Goal: Task Accomplishment & Management: Manage account settings

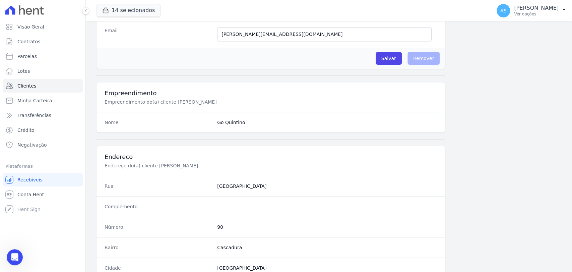
scroll to position [354, 0]
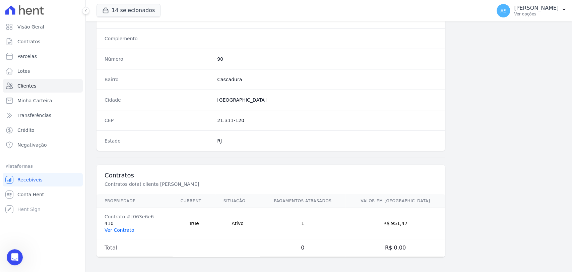
click at [106, 227] on link "Ver Contrato" at bounding box center [118, 229] width 29 height 5
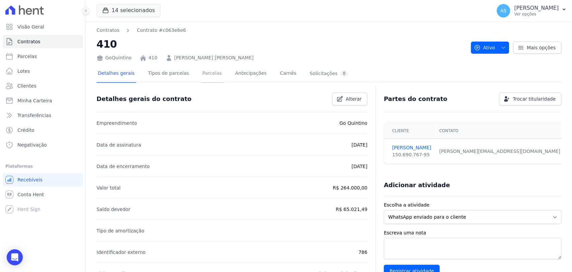
click at [201, 73] on link "Parcelas" at bounding box center [212, 74] width 22 height 18
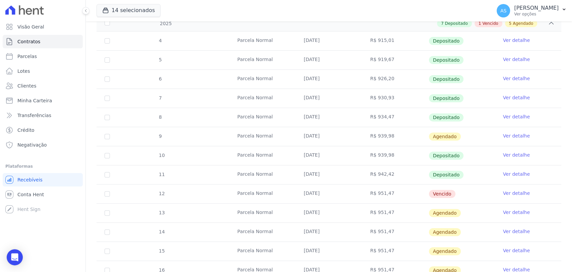
scroll to position [149, 0]
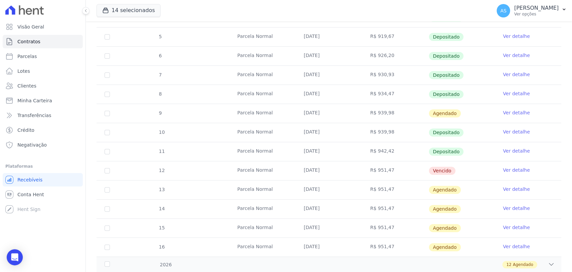
click at [506, 168] on link "Ver detalhe" at bounding box center [516, 169] width 27 height 7
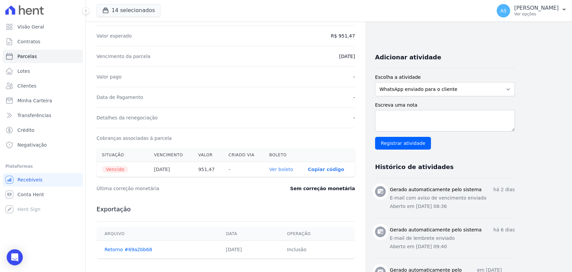
scroll to position [149, 0]
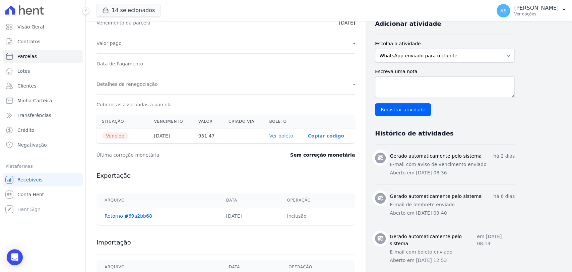
click at [283, 133] on link "Ver boleto" at bounding box center [281, 135] width 24 height 5
click at [24, 86] on span "Clientes" at bounding box center [26, 85] width 19 height 7
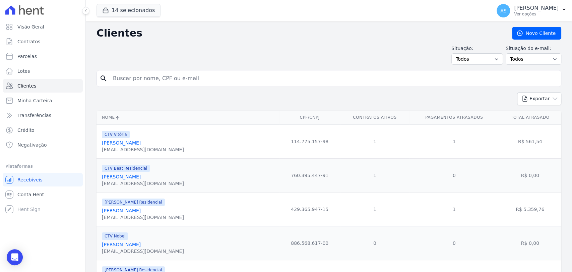
click at [117, 78] on input "search" at bounding box center [333, 78] width 449 height 13
paste input "CARLOS LEANDRO FARIA CULMANT RAMOS"
type input "CARLOS LEANDRO FARIA CULMANT RAMOS"
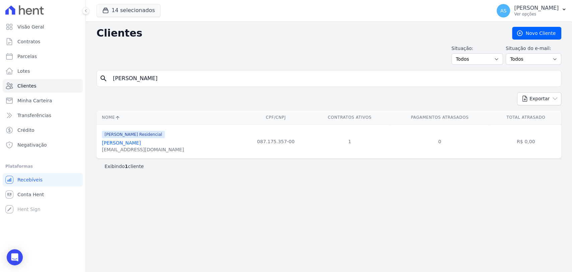
click at [141, 143] on link "Carlos Leandro Faria Culmant Ramos" at bounding box center [121, 142] width 39 height 5
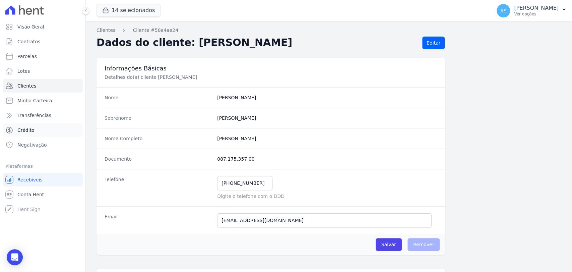
drag, startPoint x: 0, startPoint y: 109, endPoint x: 11, endPoint y: 133, distance: 26.4
click at [5, 127] on div "Visão Geral Contratos Parcelas Lotes Clientes Minha Carteira Transferências Cré…" at bounding box center [42, 136] width 85 height 272
click at [21, 88] on span "Clientes" at bounding box center [26, 85] width 19 height 7
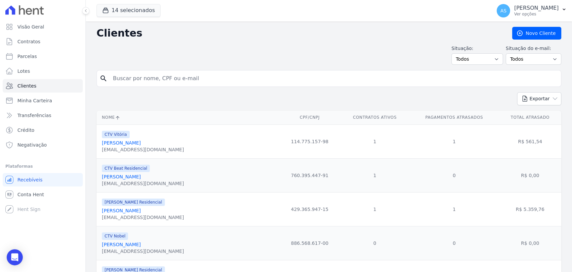
click at [120, 78] on input "search" at bounding box center [333, 78] width 449 height 13
type input "warla"
click at [517, 92] on button "Exportar" at bounding box center [539, 98] width 44 height 13
click at [159, 79] on input "warla" at bounding box center [333, 78] width 449 height 13
type input "Warlasson Esteves"
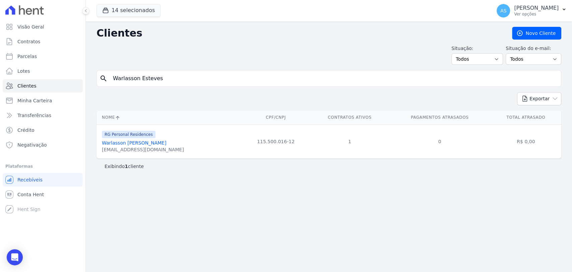
click at [132, 141] on link "Warlasson Esteves Costa" at bounding box center [134, 142] width 65 height 5
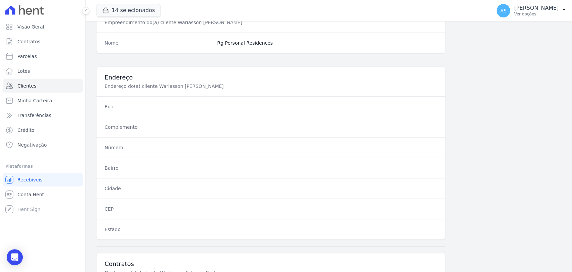
scroll to position [354, 0]
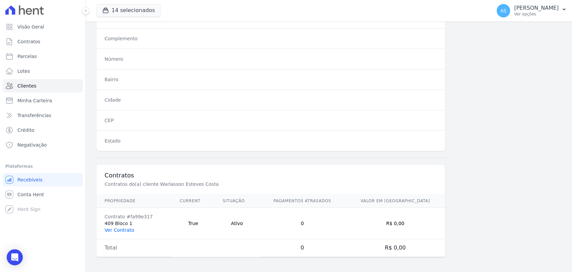
click at [120, 227] on link "Ver Contrato" at bounding box center [118, 229] width 29 height 5
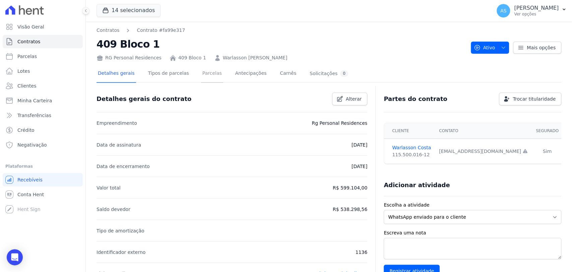
click at [206, 70] on link "Parcelas" at bounding box center [212, 74] width 22 height 18
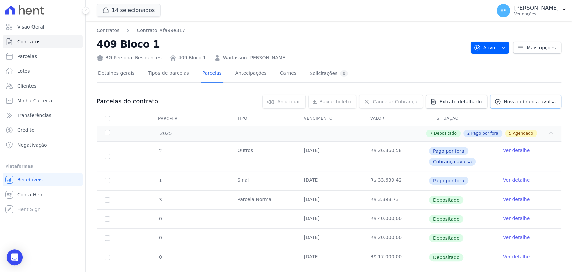
click at [522, 102] on span "Nova cobrança avulsa" at bounding box center [529, 101] width 52 height 7
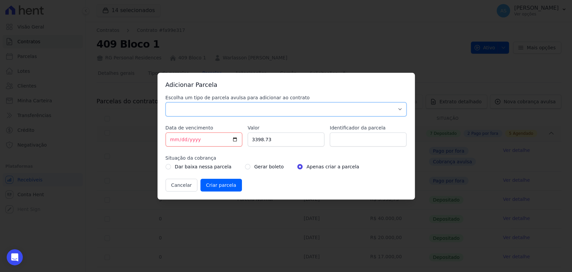
click at [191, 106] on select "Parcela Normal Sinal Caução Intercalada Chaves Pré Chaves Pós Chaves Taxas Quit…" at bounding box center [285, 109] width 241 height 14
select select "advance"
click at [165, 102] on select "Parcela Normal Sinal Caução Intercalada Chaves Pré Chaves Pós Chaves Taxas Quit…" at bounding box center [285, 109] width 241 height 14
drag, startPoint x: 276, startPoint y: 138, endPoint x: 219, endPoint y: 142, distance: 57.1
click at [219, 141] on div "Escolha um tipo de parcela avulsa para adicionar ao contrato Parcela Normal Sin…" at bounding box center [285, 142] width 241 height 97
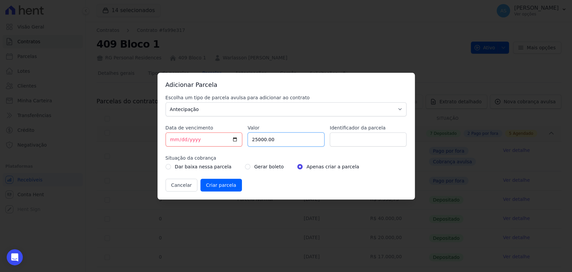
type input "25000.00"
click at [360, 139] on input "Identificador da parcela" at bounding box center [368, 139] width 77 height 14
type input "Amortização de saldo"
click at [245, 167] on input "radio" at bounding box center [247, 166] width 5 height 5
radio input "true"
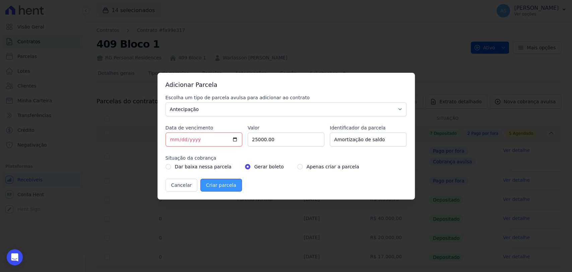
click at [213, 185] on input "Criar parcela" at bounding box center [221, 185] width 42 height 13
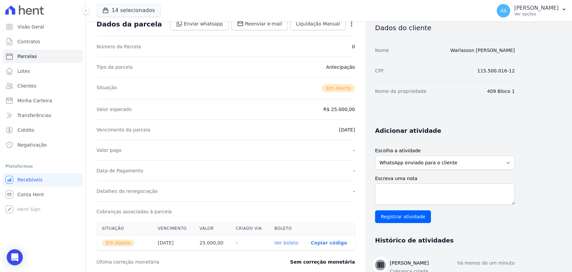
scroll to position [149, 0]
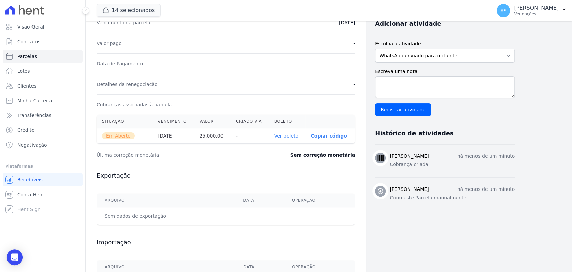
click at [291, 135] on link "Ver boleto" at bounding box center [286, 135] width 24 height 5
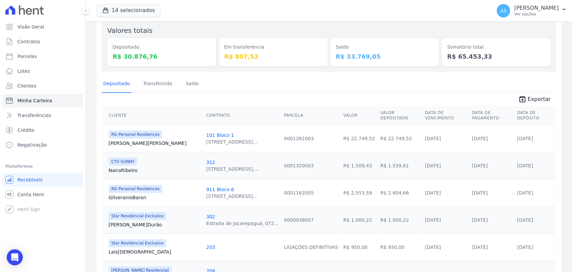
scroll to position [102, 0]
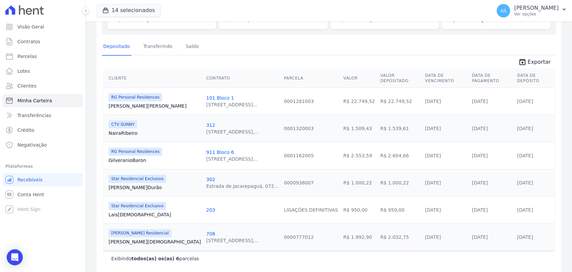
click at [121, 120] on span "CTV SUNNY" at bounding box center [123, 124] width 28 height 8
click at [121, 130] on link "Naira Ribeiro" at bounding box center [155, 133] width 92 height 7
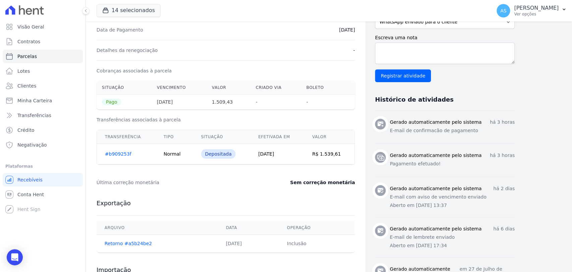
scroll to position [186, 0]
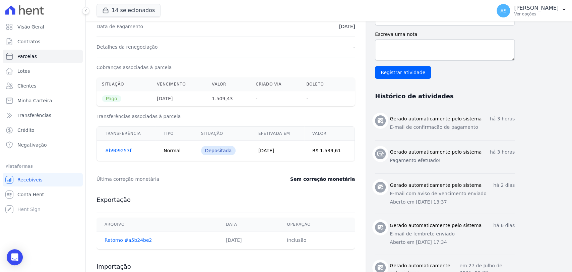
click at [112, 151] on link "#b909253f" at bounding box center [118, 150] width 26 height 5
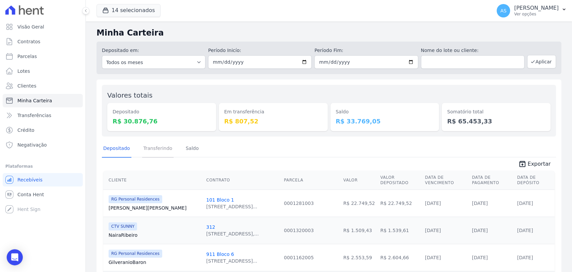
click at [156, 148] on link "Transferindo" at bounding box center [158, 148] width 32 height 17
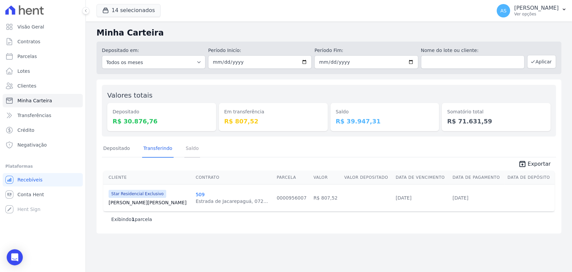
click at [184, 149] on link "Saldo" at bounding box center [192, 148] width 16 height 17
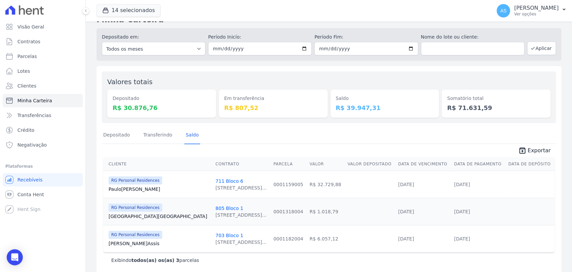
scroll to position [21, 0]
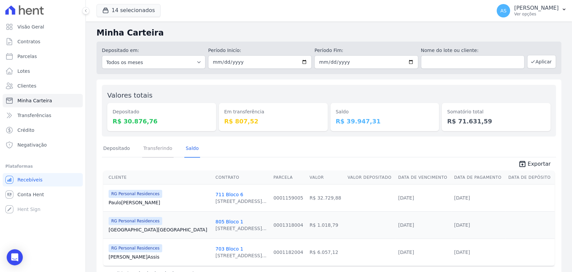
click at [161, 149] on link "Transferindo" at bounding box center [158, 148] width 32 height 17
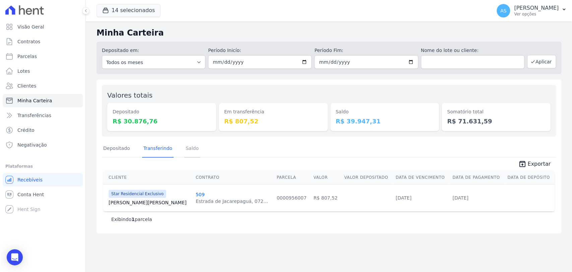
click at [187, 146] on link "Saldo" at bounding box center [192, 148] width 16 height 17
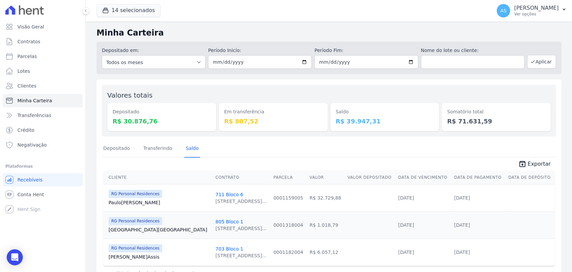
scroll to position [21, 0]
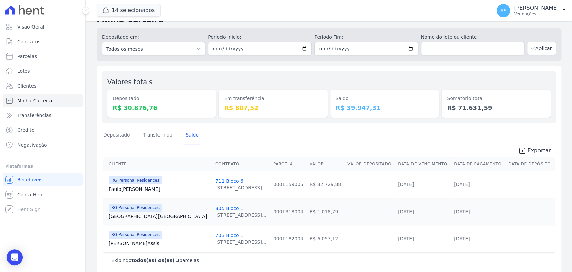
scroll to position [21, 0]
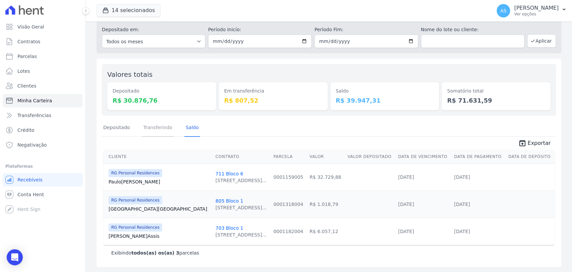
click at [145, 127] on link "Transferindo" at bounding box center [158, 127] width 32 height 17
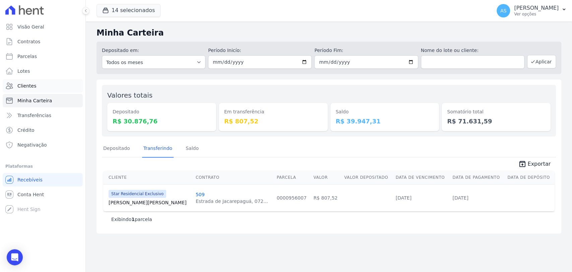
click at [21, 87] on span "Clientes" at bounding box center [26, 85] width 19 height 7
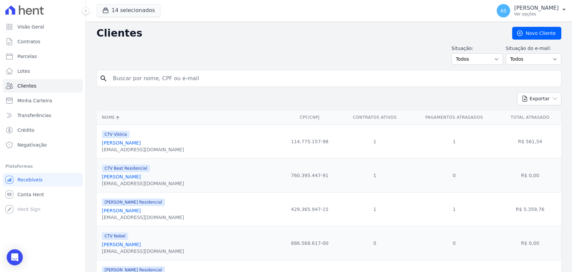
click at [131, 82] on input "search" at bounding box center [333, 78] width 449 height 13
type input "[PERSON_NAME]"
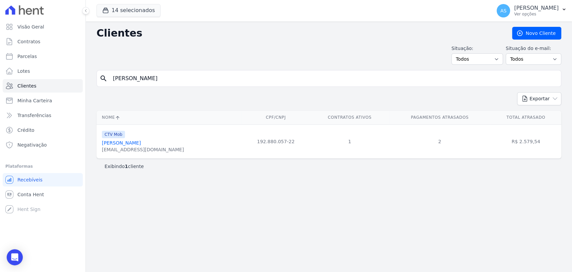
click at [141, 143] on link "[PERSON_NAME]" at bounding box center [121, 142] width 39 height 5
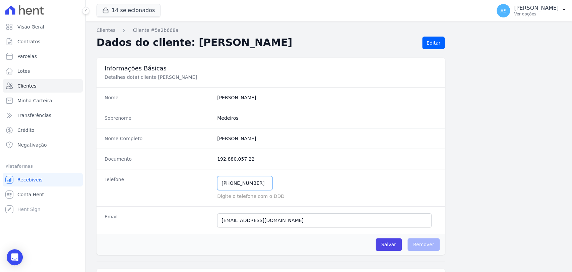
click at [260, 183] on input "[PHONE_NUMBER]" at bounding box center [244, 183] width 55 height 14
type input "[PHONE_NUMBER]"
click at [384, 242] on input "Salvar" at bounding box center [388, 244] width 26 height 13
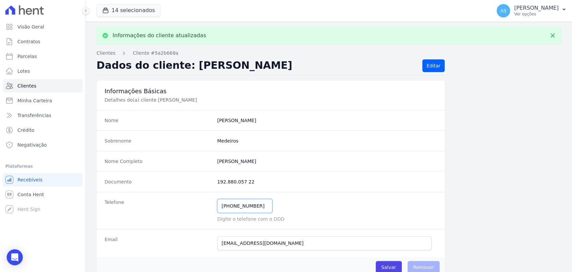
drag, startPoint x: 259, startPoint y: 208, endPoint x: 201, endPoint y: 207, distance: 57.6
click at [201, 207] on div "Telefone (21) 97127-7714 Mensagem de SMS ainda não enviada.. Mensagem de Whatsa…" at bounding box center [270, 210] width 348 height 37
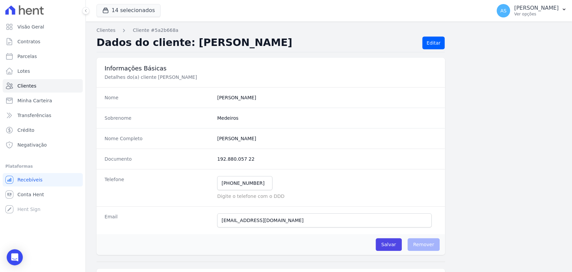
drag, startPoint x: 292, startPoint y: 138, endPoint x: 209, endPoint y: 140, distance: 83.1
click at [209, 140] on div "Nome Completo Pedro Henryque Souza De Medeiros" at bounding box center [270, 138] width 348 height 20
copy div "Pedro Henryque Souza De Medeiros"
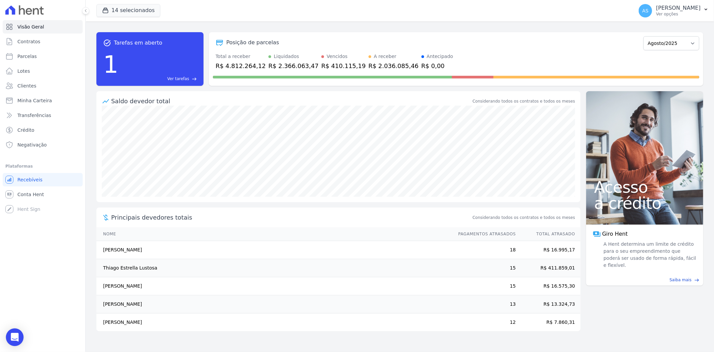
click at [17, 338] on icon "Open Intercom Messenger" at bounding box center [14, 337] width 9 height 9
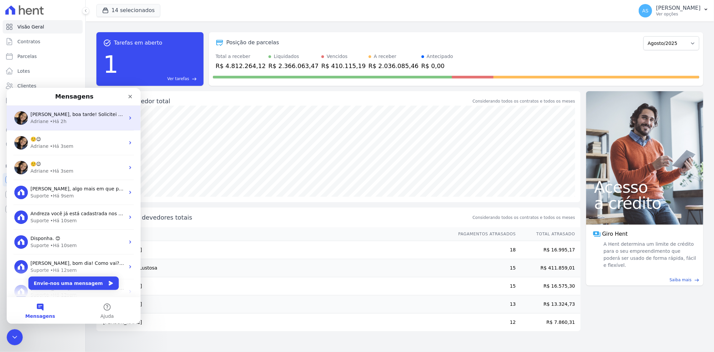
click at [71, 115] on span "[PERSON_NAME], boa tarde! Solicitei o descarte das canceladas. ; )" at bounding box center [109, 113] width 158 height 5
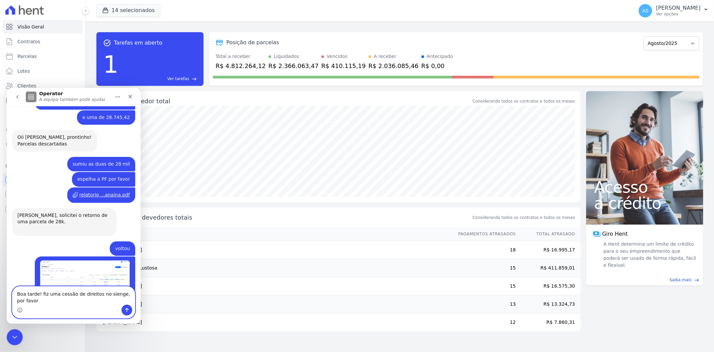
scroll to position [5775, 0]
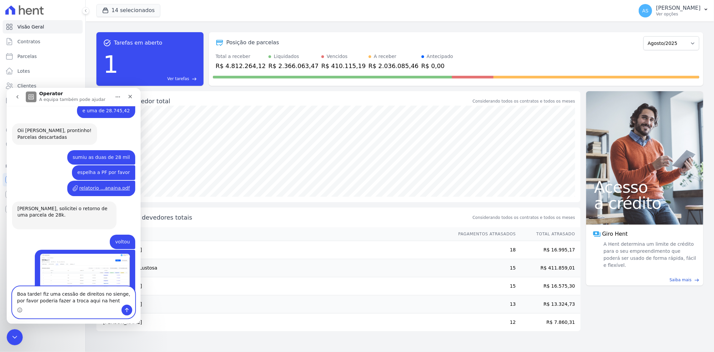
type textarea "Boa tarde! fiz uma cessão de direitos no sienge, por favor poderia fazer a troc…"
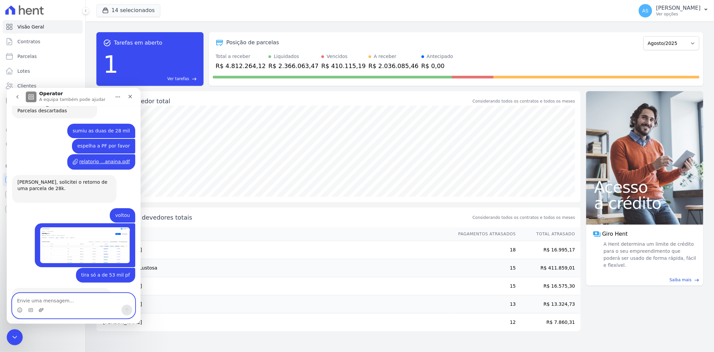
scroll to position [5801, 0]
click at [41, 309] on icon "Carregar anexo" at bounding box center [41, 309] width 5 height 5
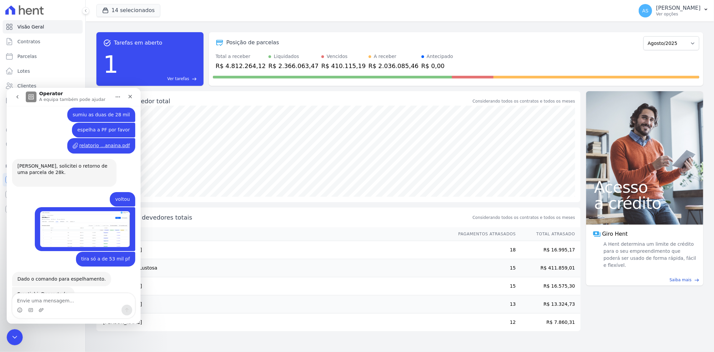
click at [9, 339] on div "Fechar mensagem da Intercom" at bounding box center [15, 337] width 16 height 16
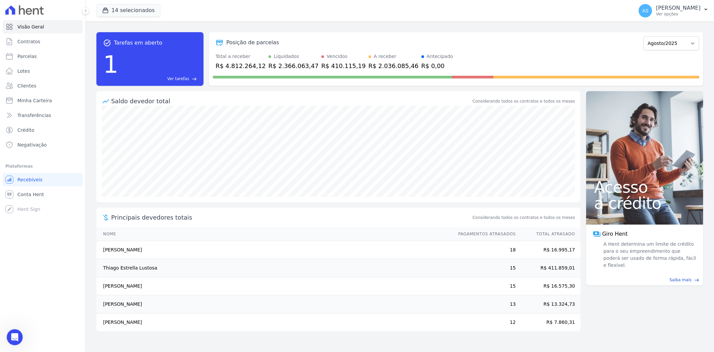
click at [186, 76] on span "Ver tarefas" at bounding box center [178, 79] width 22 height 6
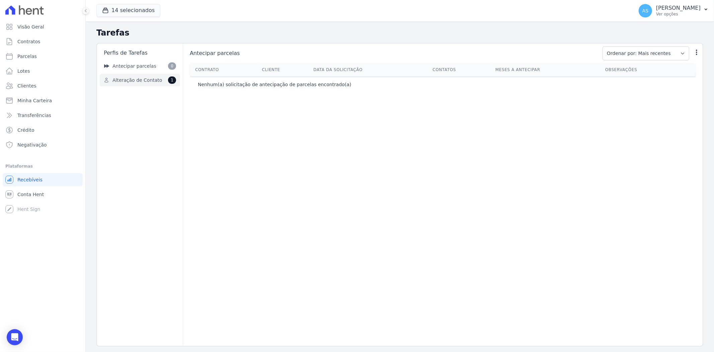
click at [164, 77] on link "Alteração de Contato 1" at bounding box center [140, 80] width 80 height 13
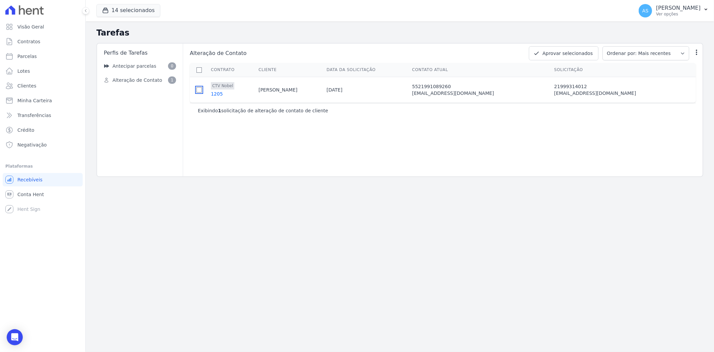
click at [199, 91] on input "checkbox" at bounding box center [199, 89] width 5 height 5
checkbox input "true"
click at [577, 54] on button "Aprovar selecionados" at bounding box center [564, 53] width 70 height 14
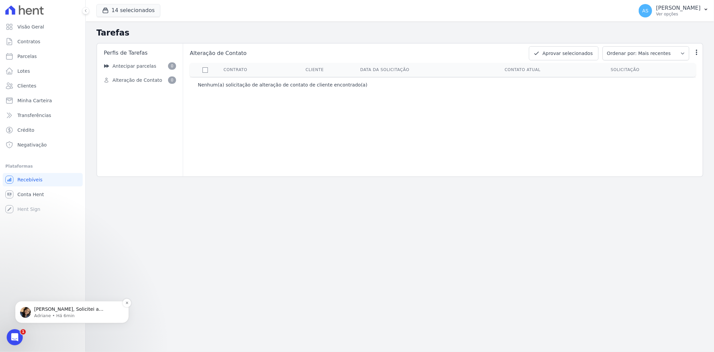
click at [64, 312] on p "Adriane • Há 6min" at bounding box center [77, 315] width 86 height 6
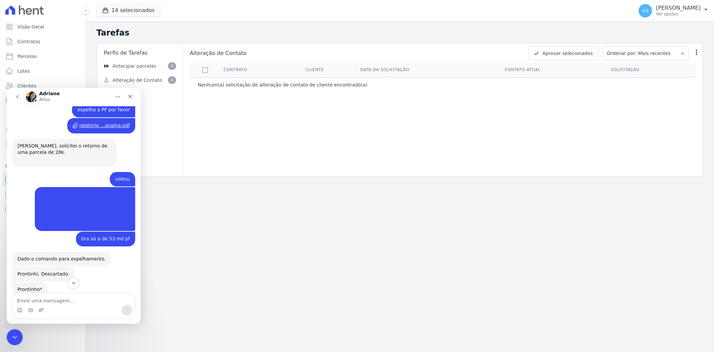
scroll to position [5744, 0]
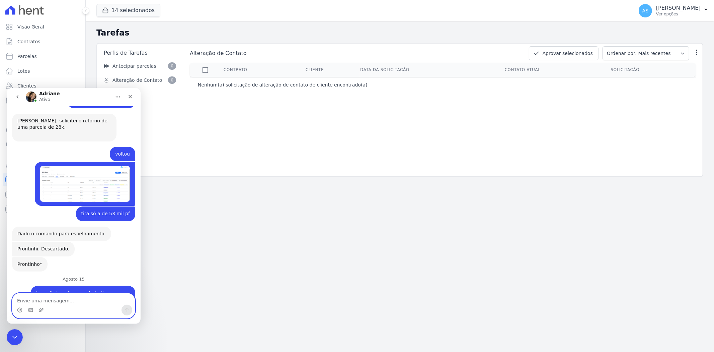
click at [30, 300] on textarea "Envie uma mensagem..." at bounding box center [73, 298] width 123 height 11
type textarea "obrigada"
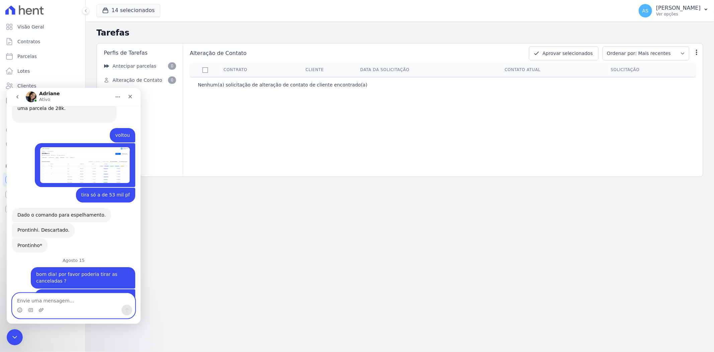
scroll to position [5788, 0]
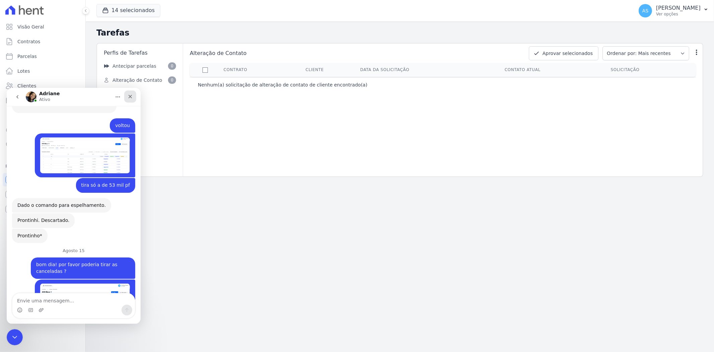
click at [130, 96] on icon "Fechar" at bounding box center [130, 95] width 5 height 5
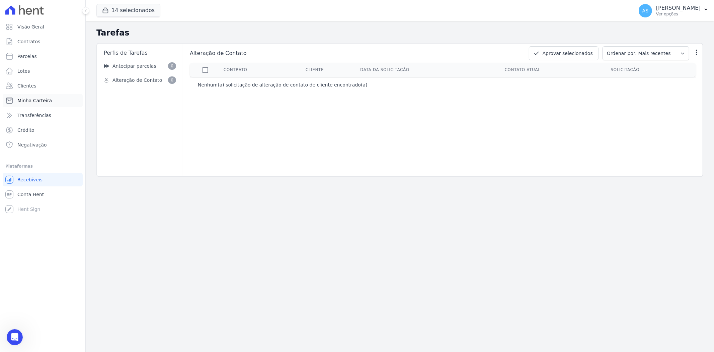
scroll to position [5788, 0]
click at [25, 99] on span "Minha Carteira" at bounding box center [34, 100] width 34 height 7
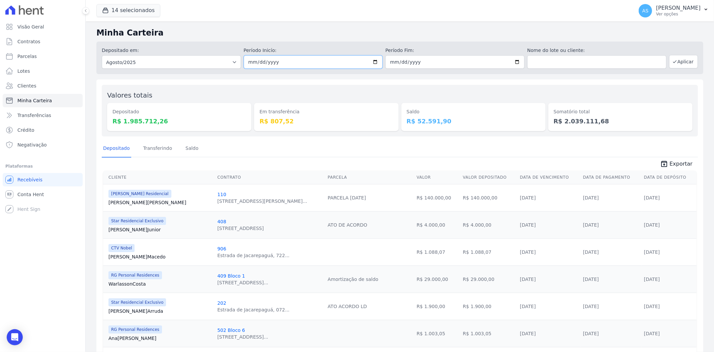
click at [376, 59] on input "2025-08-01" at bounding box center [313, 61] width 139 height 13
type input "[DATE]"
click at [513, 61] on input "2025-08-31" at bounding box center [454, 61] width 139 height 13
type input "[DATE]"
click at [679, 61] on button "Aplicar" at bounding box center [683, 61] width 29 height 13
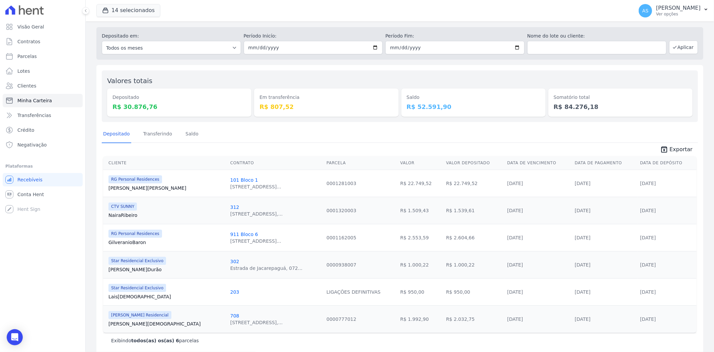
scroll to position [22, 0]
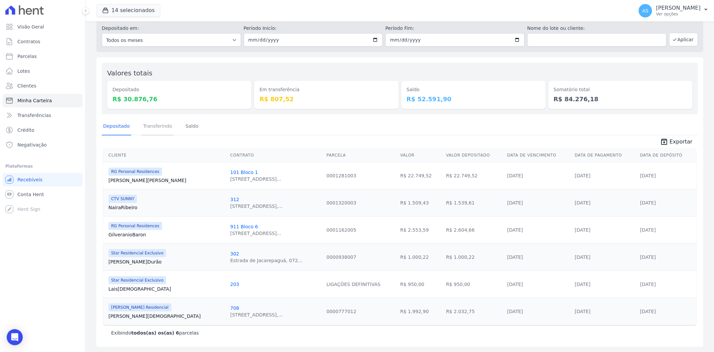
click at [156, 126] on link "Transferindo" at bounding box center [158, 126] width 32 height 17
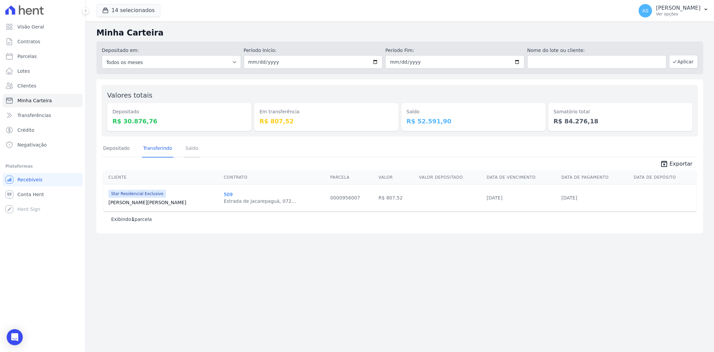
click at [188, 148] on link "Saldo" at bounding box center [192, 148] width 16 height 17
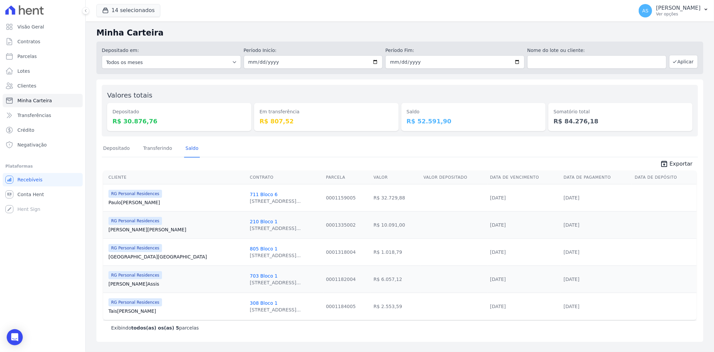
click at [123, 229] on link "Andre Moraes" at bounding box center [177, 229] width 136 height 7
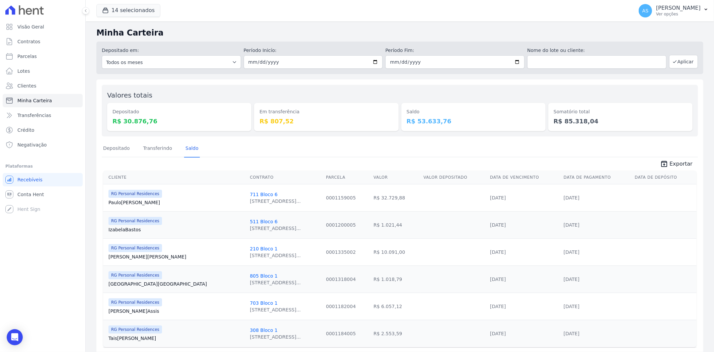
scroll to position [22, 0]
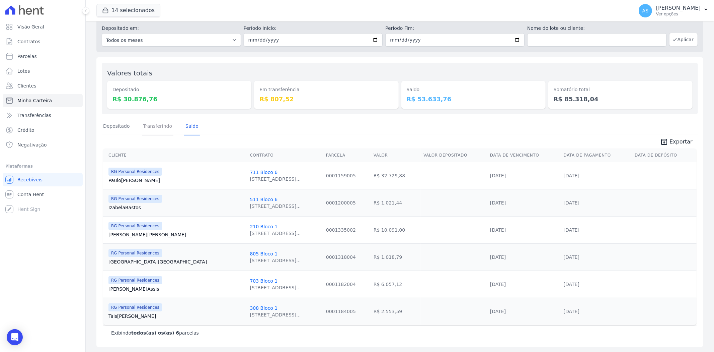
click at [153, 125] on link "Transferindo" at bounding box center [158, 126] width 32 height 17
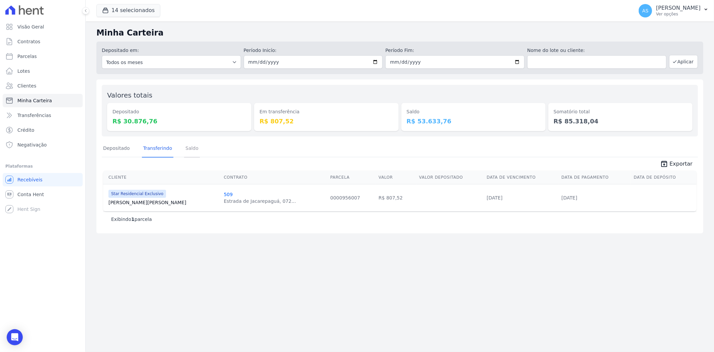
click at [188, 145] on link "Saldo" at bounding box center [192, 148] width 16 height 17
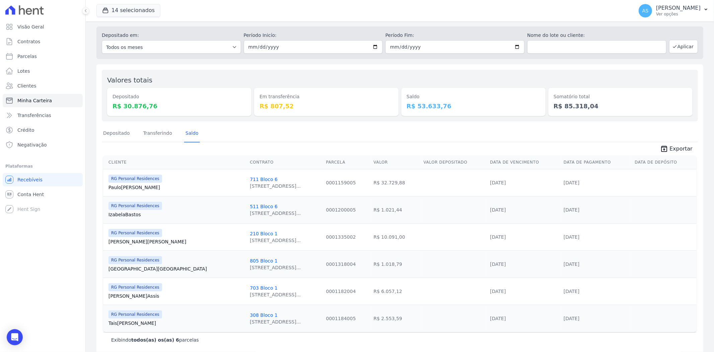
scroll to position [22, 0]
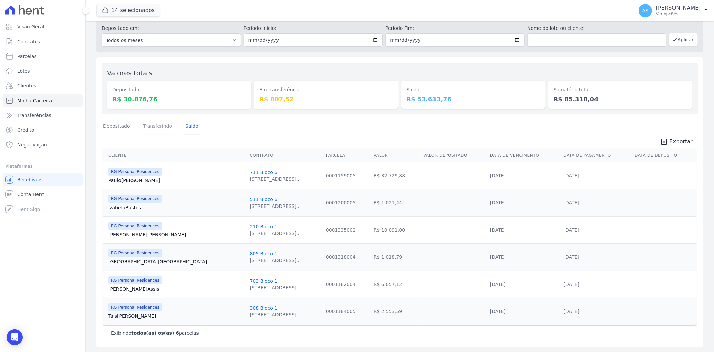
click at [150, 129] on link "Transferindo" at bounding box center [158, 126] width 32 height 17
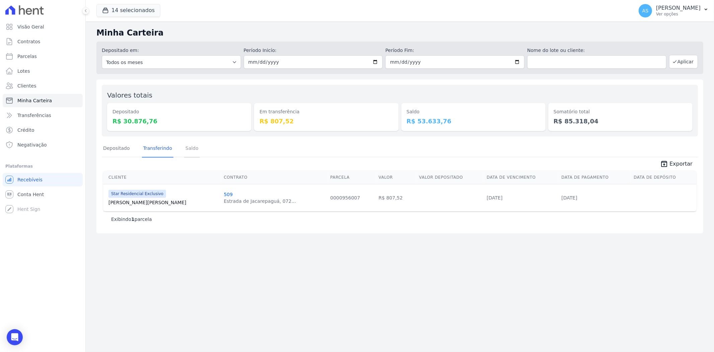
click at [186, 151] on link "Saldo" at bounding box center [192, 148] width 16 height 17
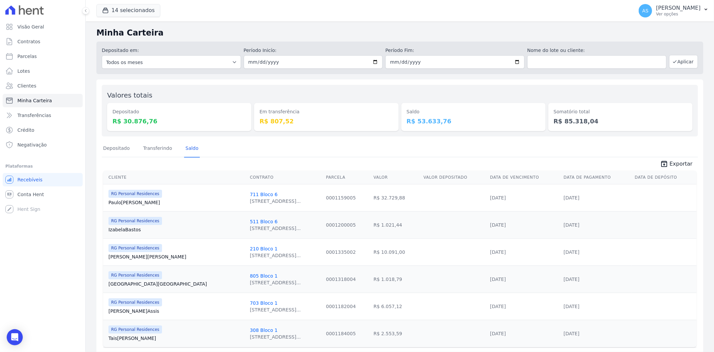
scroll to position [22, 0]
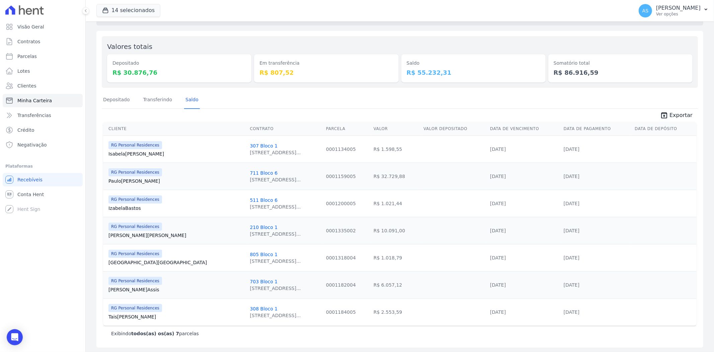
scroll to position [49, 0]
